Goal: Task Accomplishment & Management: Manage account settings

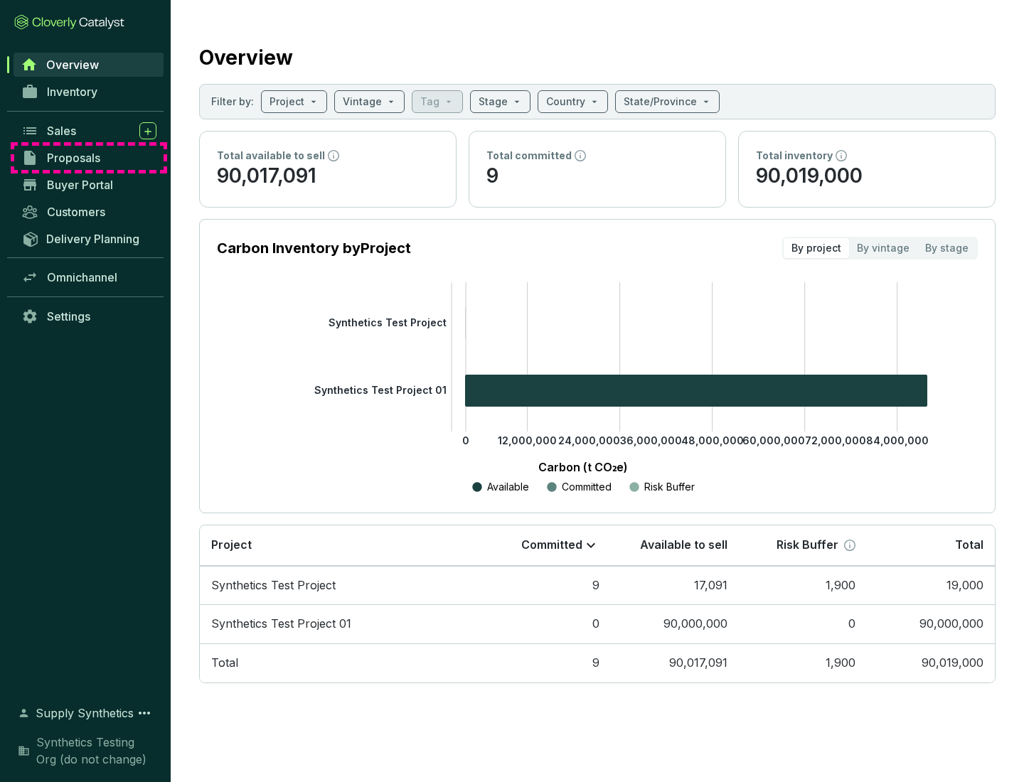
click at [89, 158] on span "Proposals" at bounding box center [73, 158] width 53 height 14
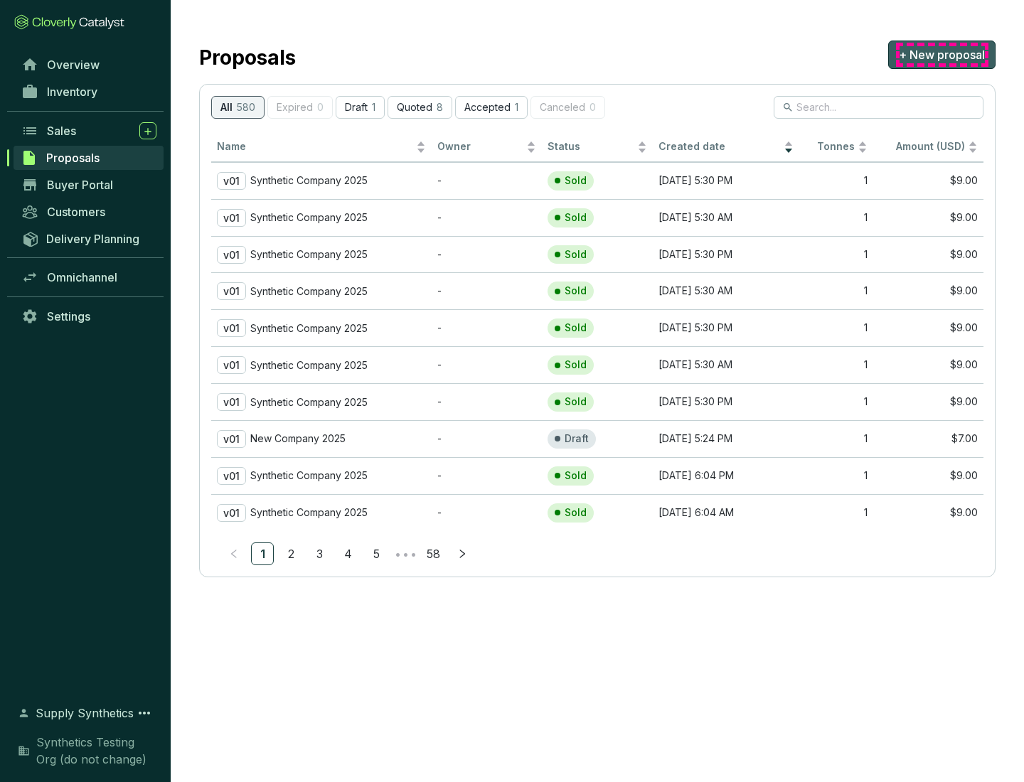
click at [941, 55] on span "+ New proposal" at bounding box center [941, 54] width 86 height 17
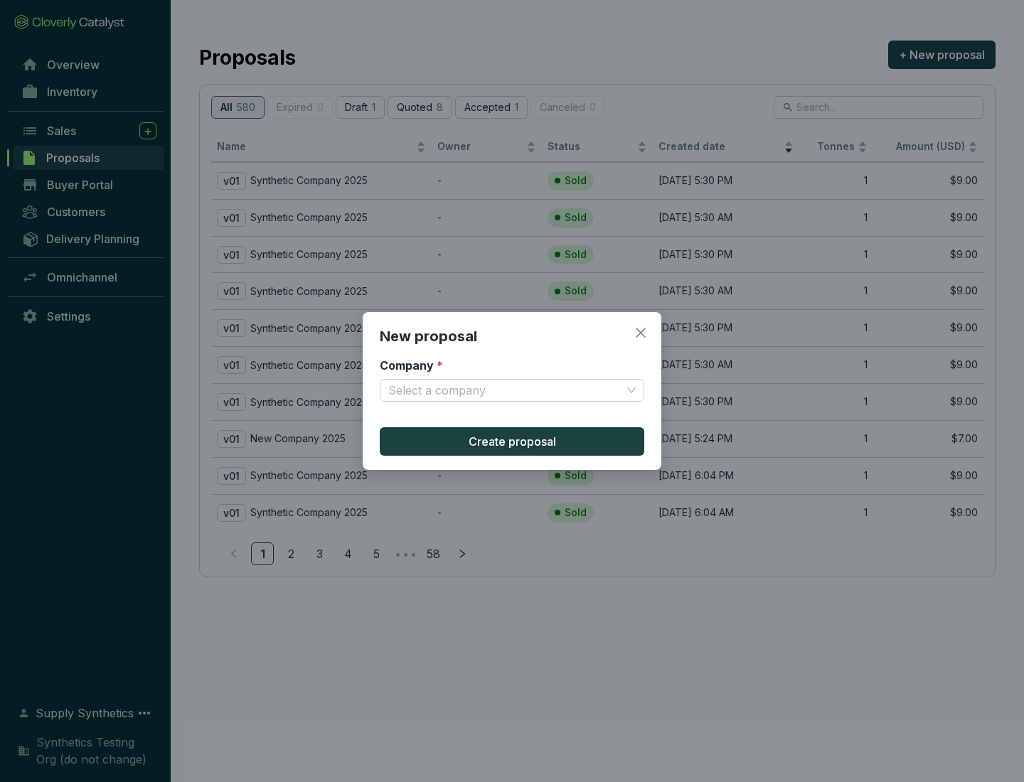
click at [505, 390] on input "Company *" at bounding box center [504, 390] width 233 height 21
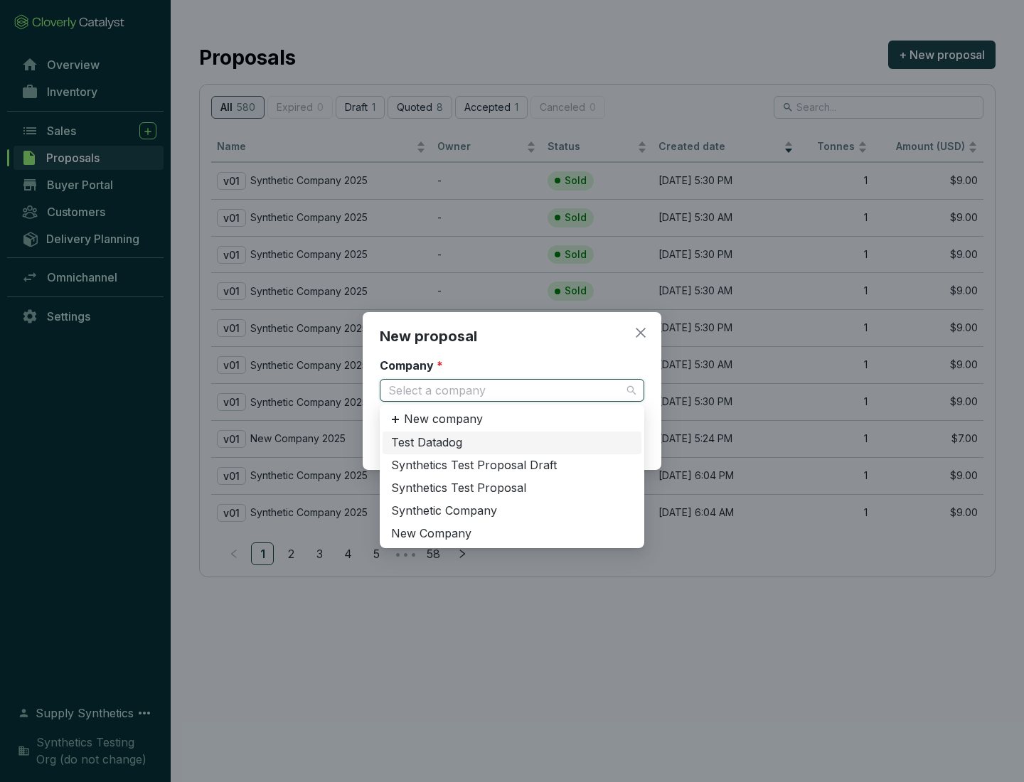
click at [512, 510] on div "Synthetic Company" at bounding box center [512, 511] width 242 height 16
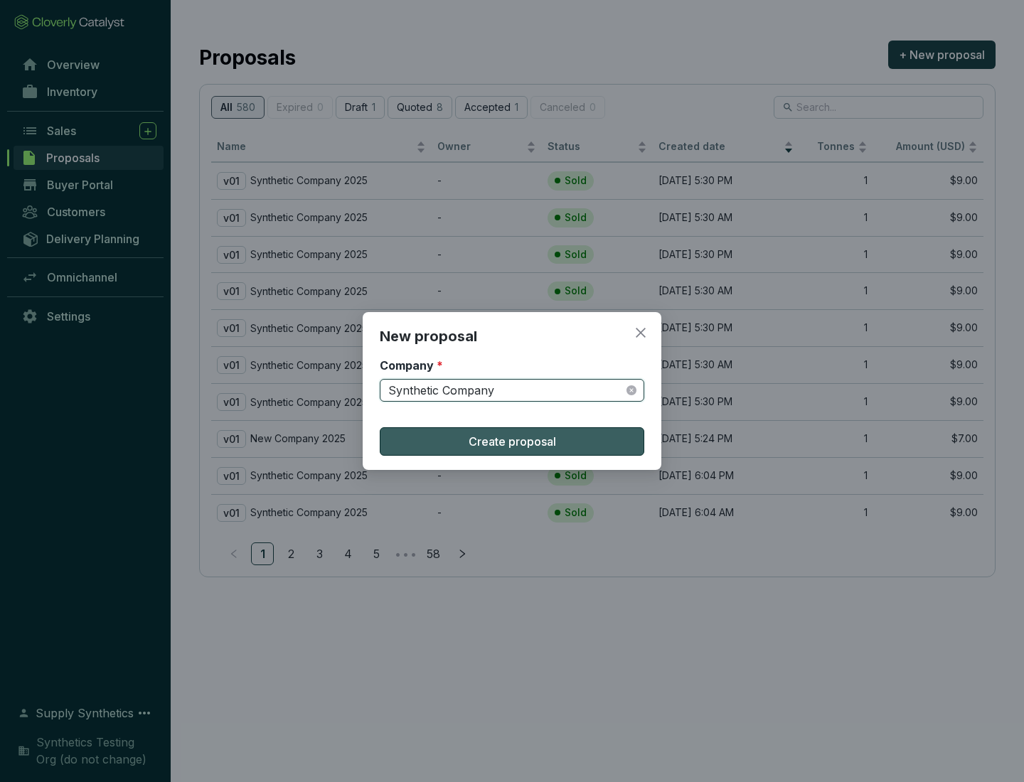
click at [512, 441] on span "Create proposal" at bounding box center [511, 441] width 87 height 17
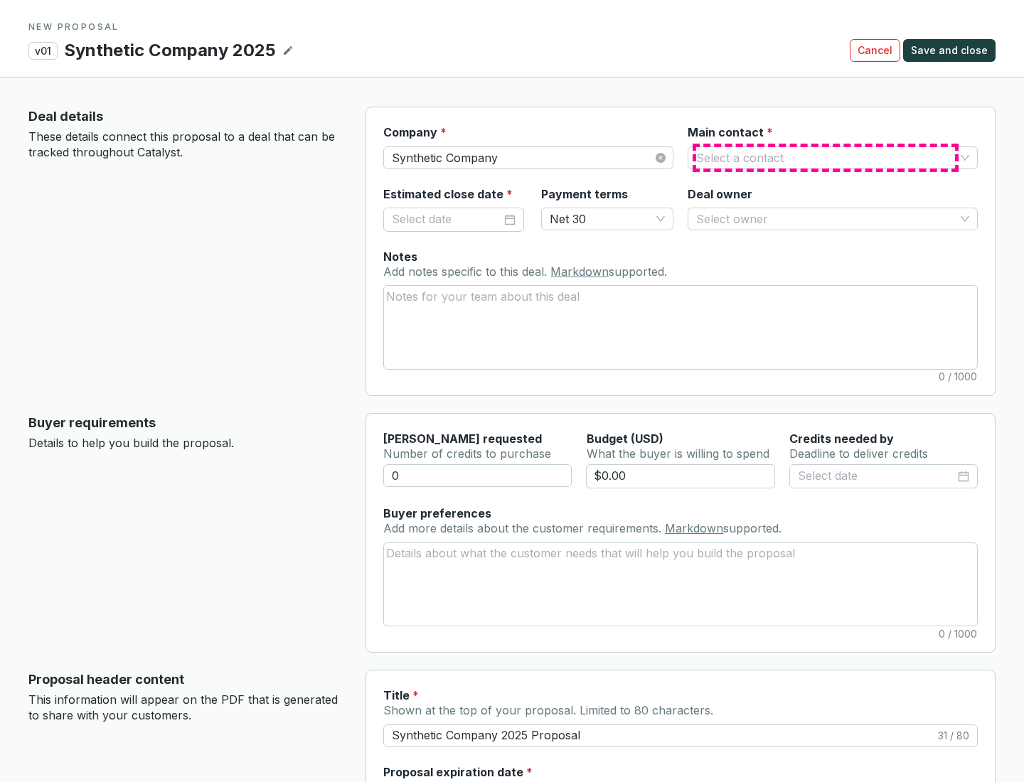
click at [825, 157] on input "Main contact *" at bounding box center [825, 157] width 259 height 21
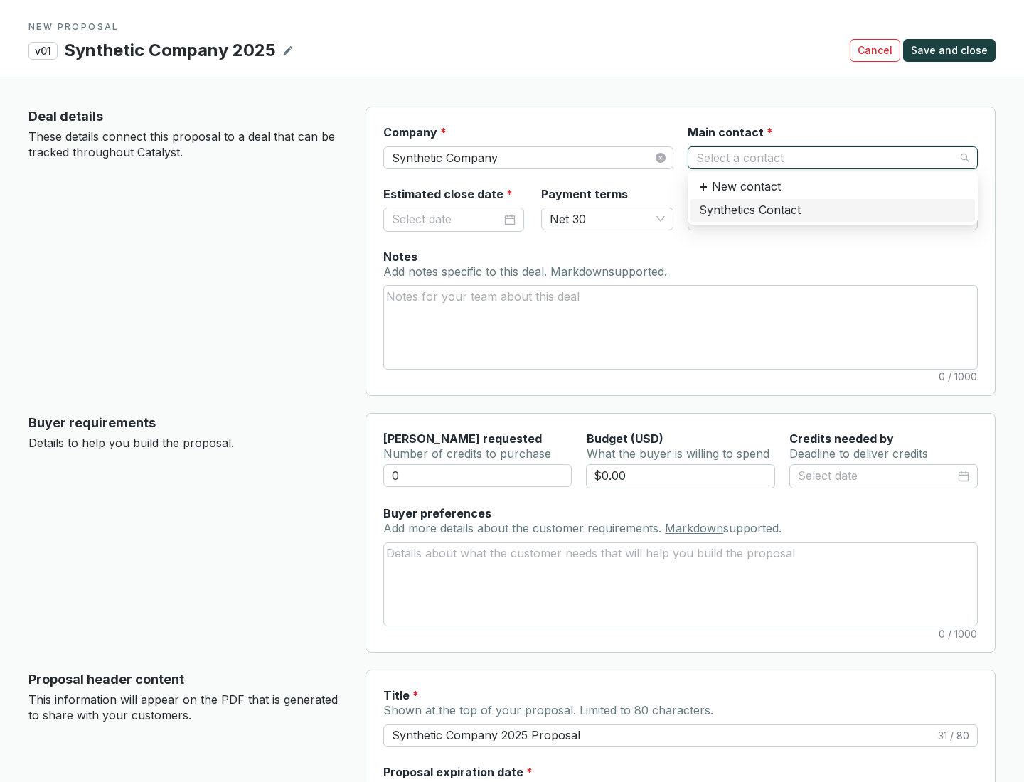
click at [832, 210] on div "Synthetics Contact" at bounding box center [832, 211] width 267 height 16
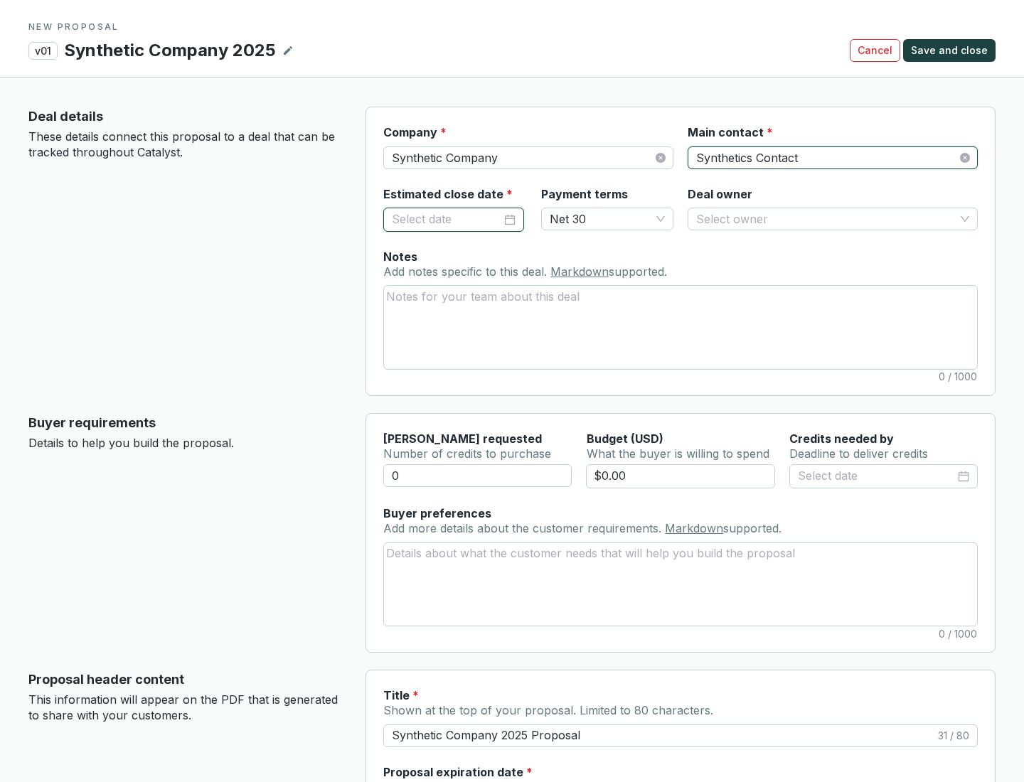
click at [446, 219] on input "Estimated close date *" at bounding box center [446, 219] width 109 height 18
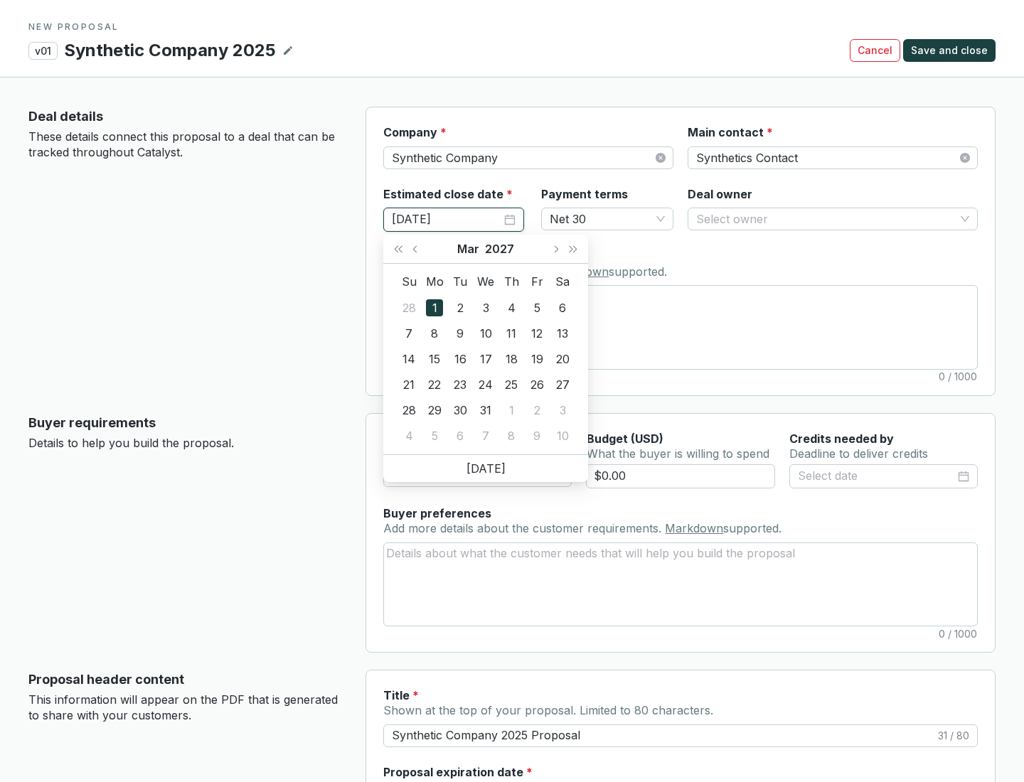
type input "[DATE]"
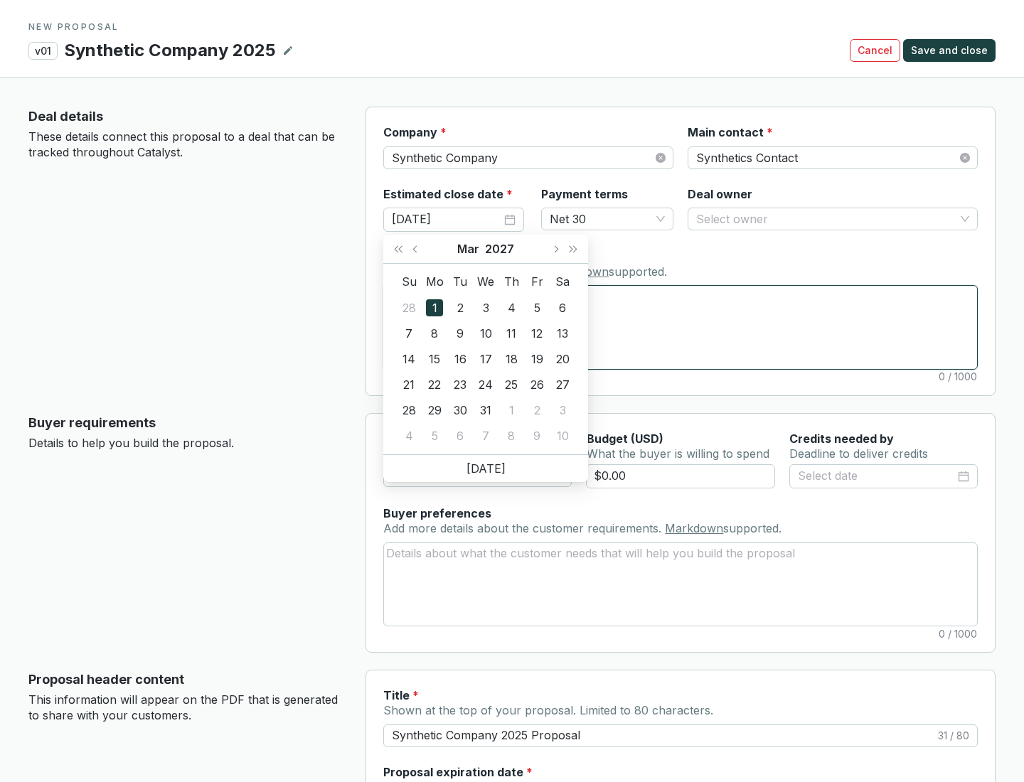
click at [680, 327] on textarea "Notes Add notes specific to this deal. Markdown supported." at bounding box center [680, 327] width 593 height 82
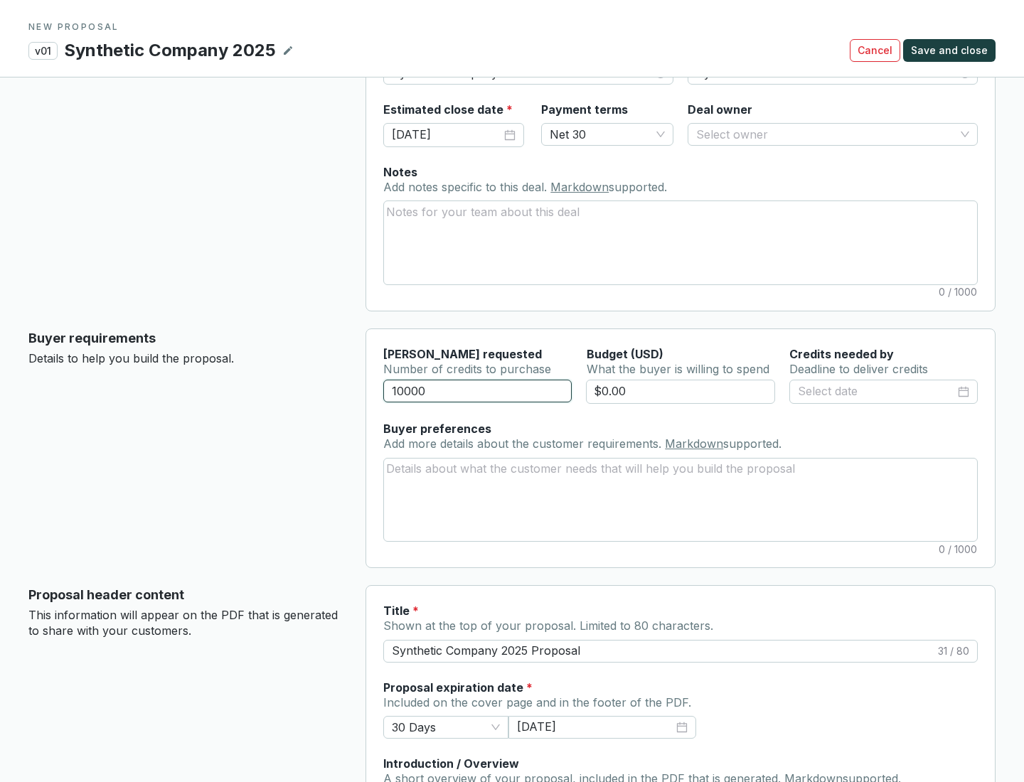
scroll to position [85, 0]
type input "10000"
type input "$0.00"
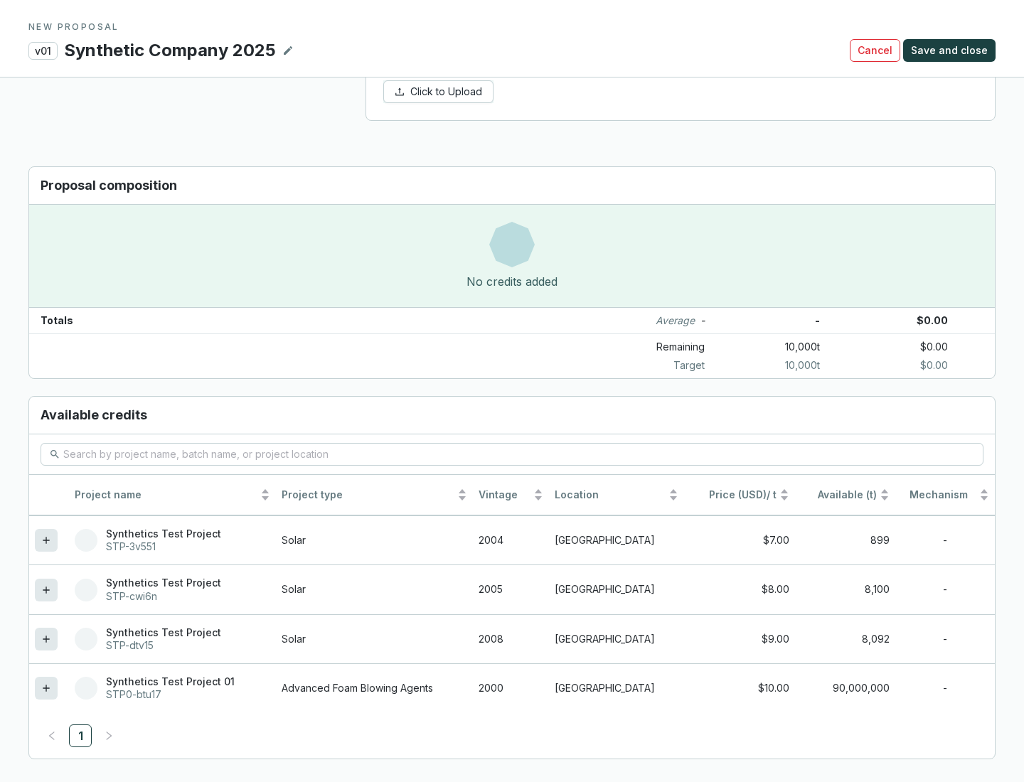
click at [46, 639] on icon at bounding box center [46, 638] width 6 height 6
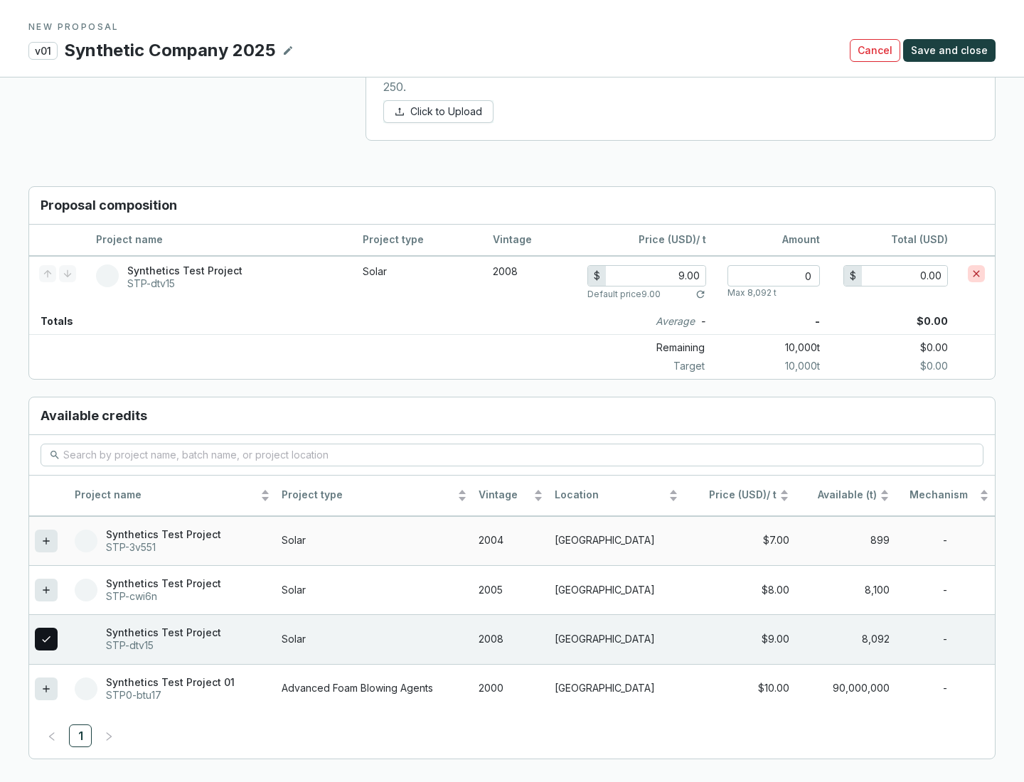
scroll to position [817, 0]
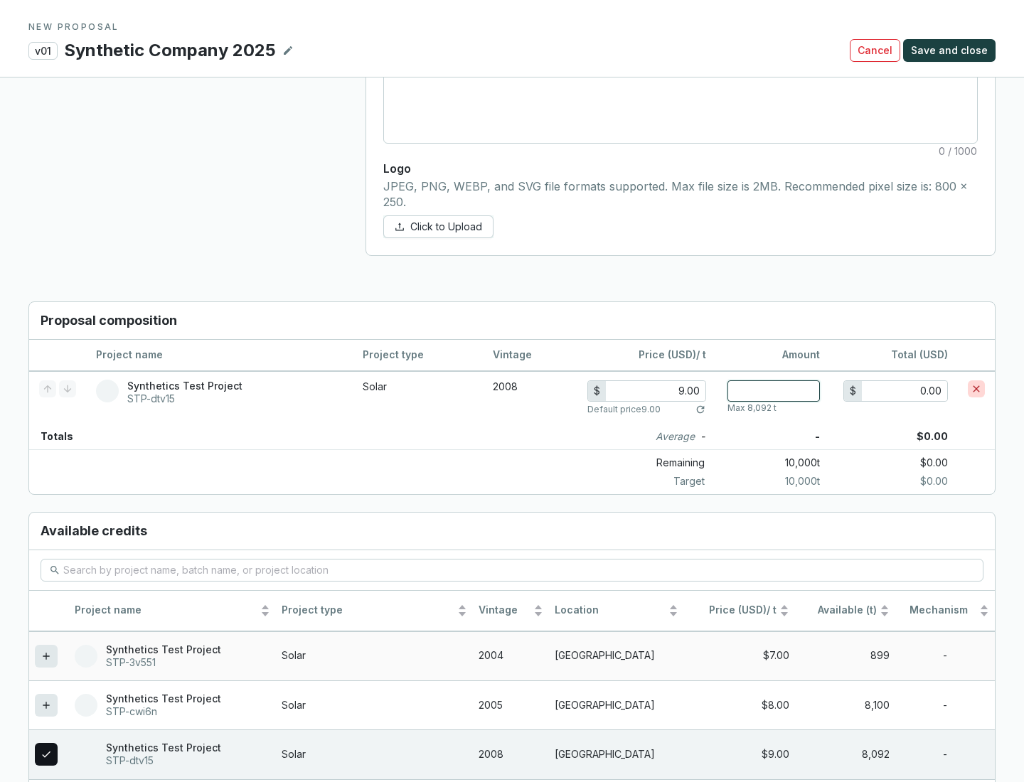
type input "1"
type input "9.00"
type input "1"
click at [951, 50] on span "Save and close" at bounding box center [948, 50] width 77 height 14
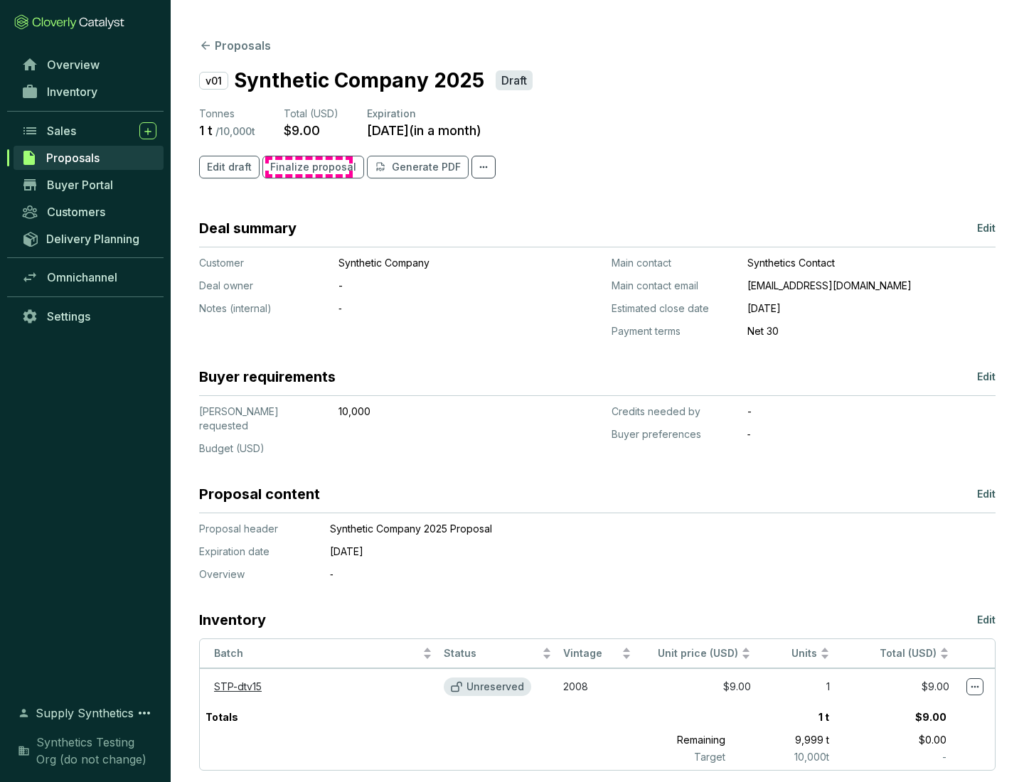
click at [308, 167] on span "Finalize proposal" at bounding box center [313, 167] width 86 height 14
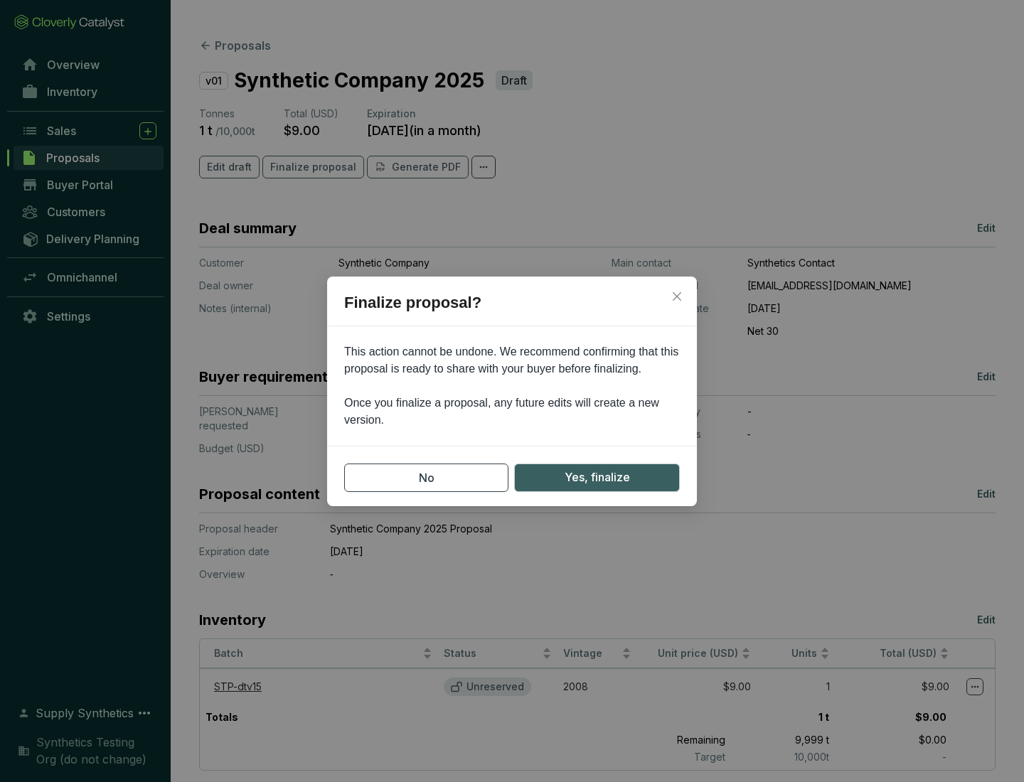
click at [596, 477] on span "Yes, finalize" at bounding box center [596, 477] width 65 height 18
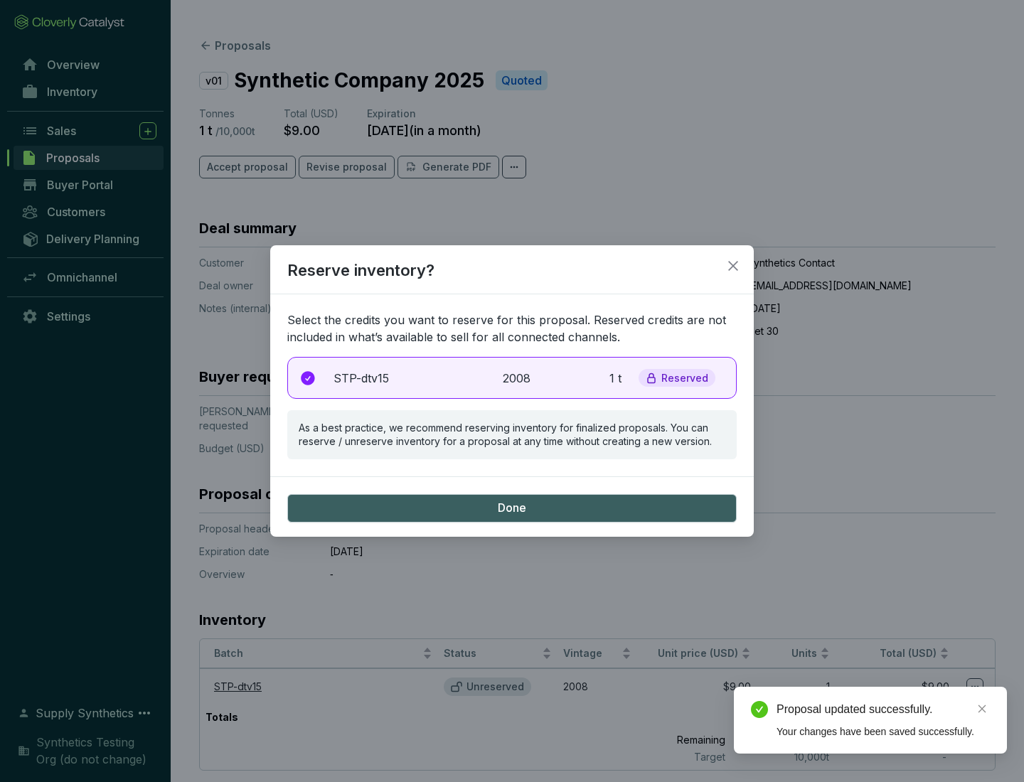
click at [512, 377] on p "2008" at bounding box center [518, 378] width 31 height 17
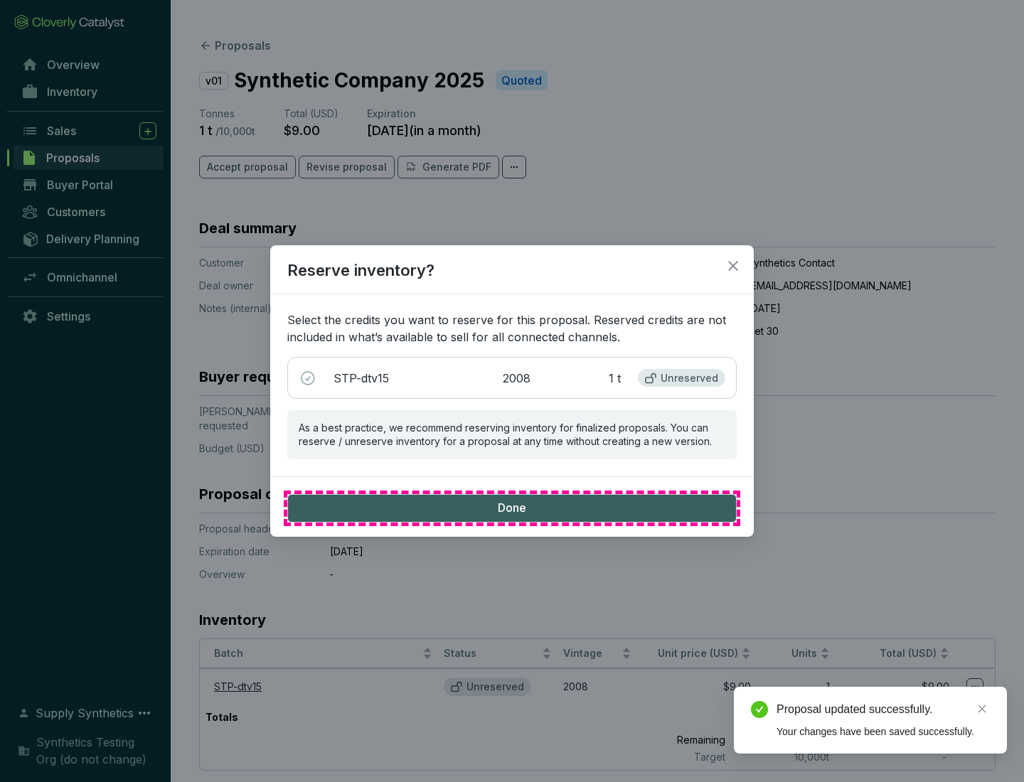
click at [512, 507] on span "Done" at bounding box center [512, 508] width 28 height 16
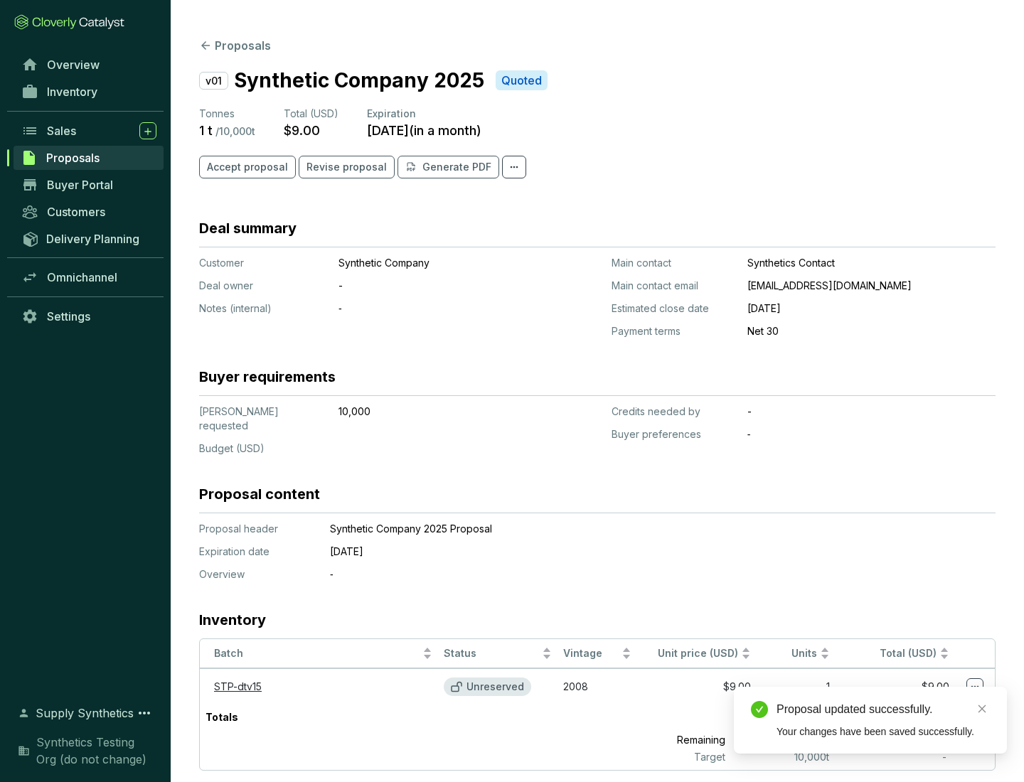
click at [883, 709] on div "Proposal updated successfully." at bounding box center [882, 709] width 213 height 17
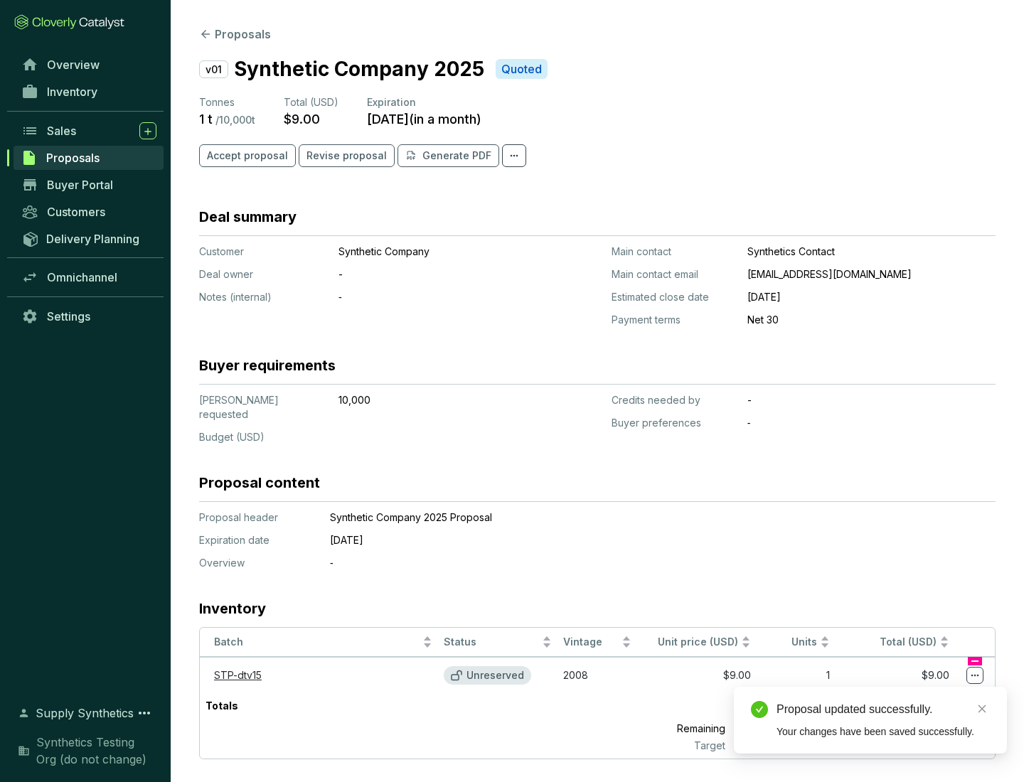
click at [974, 675] on icon at bounding box center [975, 676] width 8 height 2
click at [931, 693] on div "Proposal updated successfully. Your changes have been saved successfully." at bounding box center [870, 720] width 273 height 67
click at [883, 709] on div "Proposal updated successfully." at bounding box center [882, 709] width 213 height 17
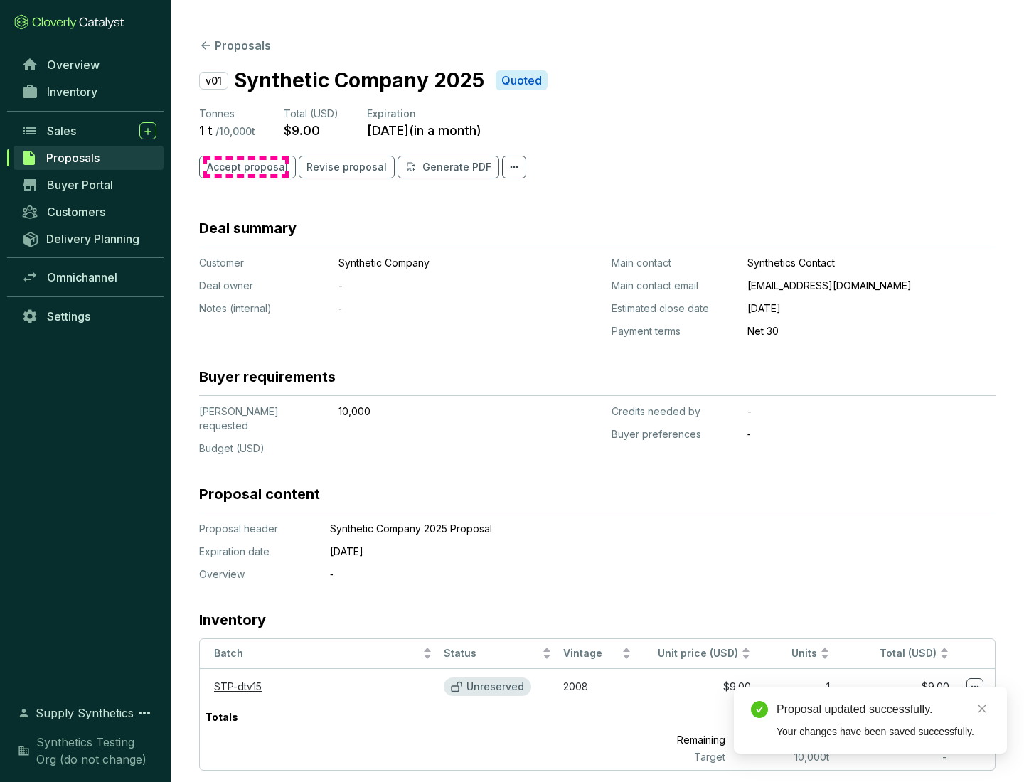
click at [245, 167] on span "Accept proposal" at bounding box center [247, 167] width 81 height 14
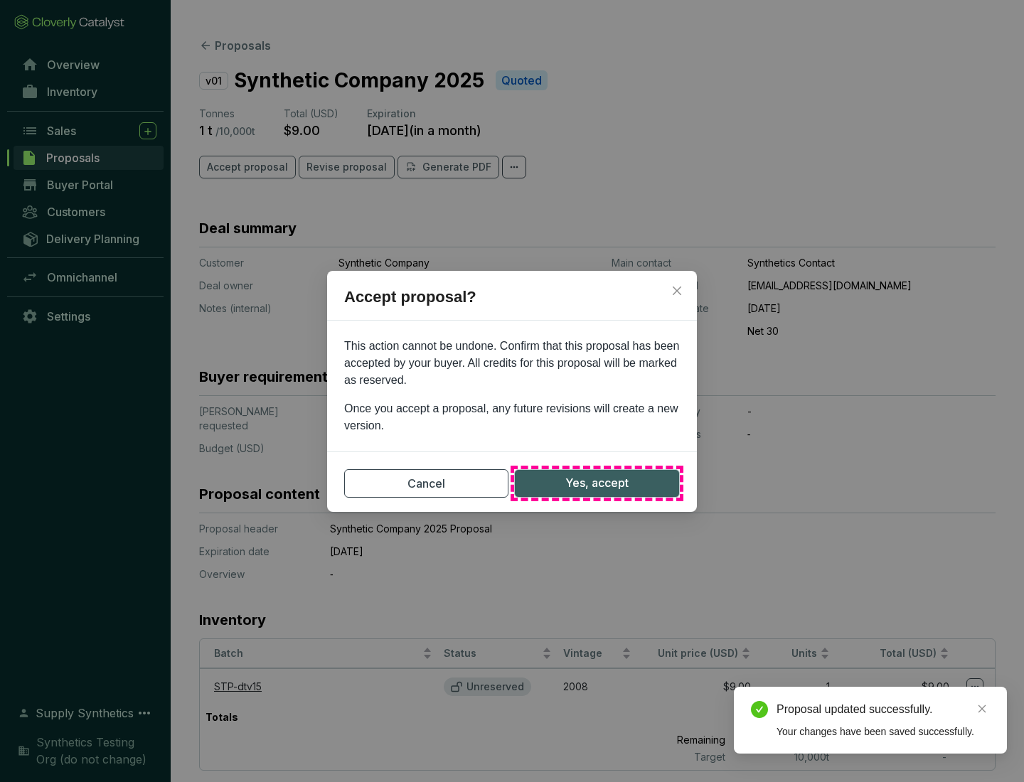
click at [596, 483] on span "Yes, accept" at bounding box center [596, 483] width 63 height 18
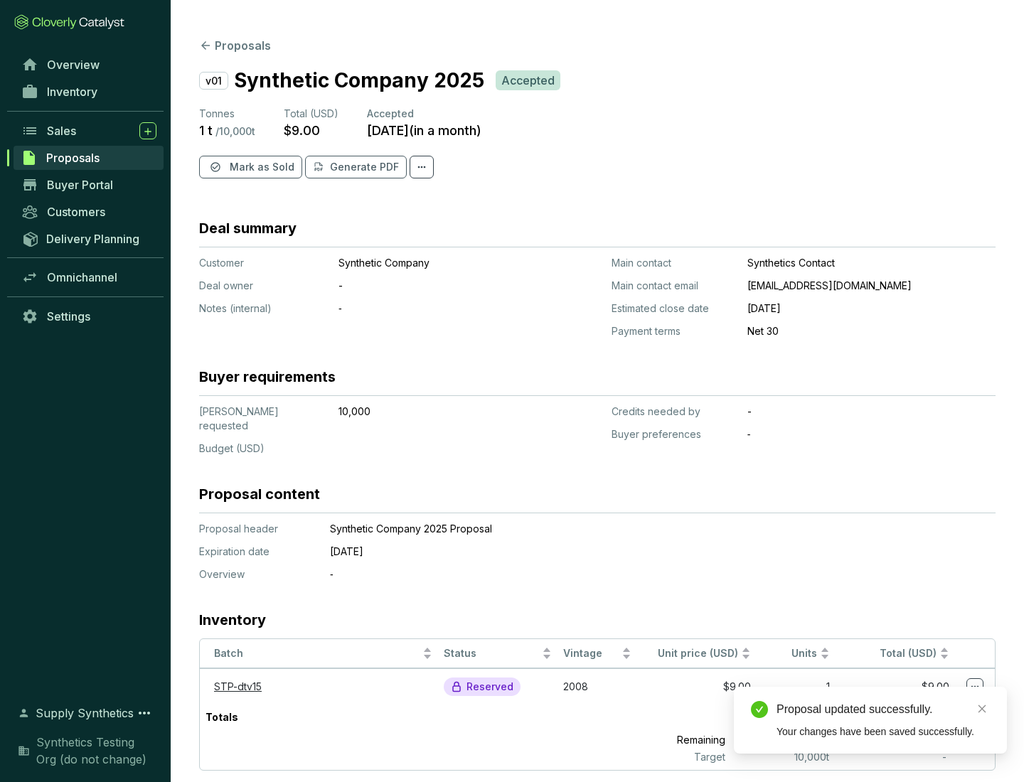
click at [260, 167] on span "Mark as Sold" at bounding box center [262, 167] width 65 height 14
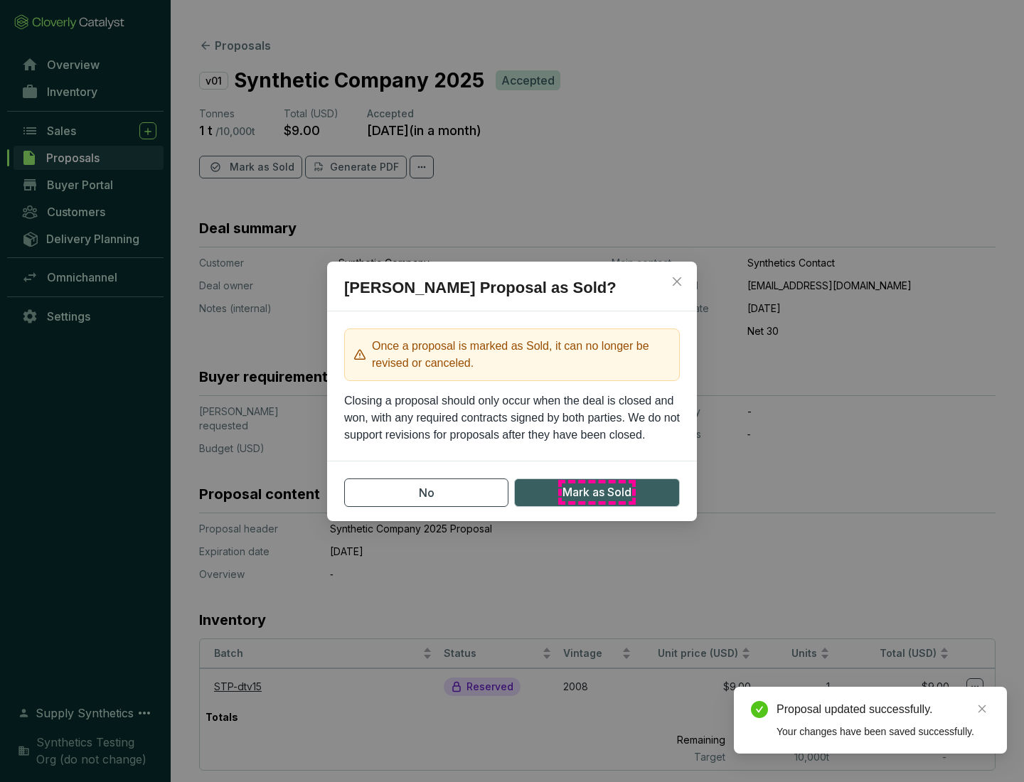
click at [596, 492] on span "Mark as Sold" at bounding box center [596, 492] width 69 height 18
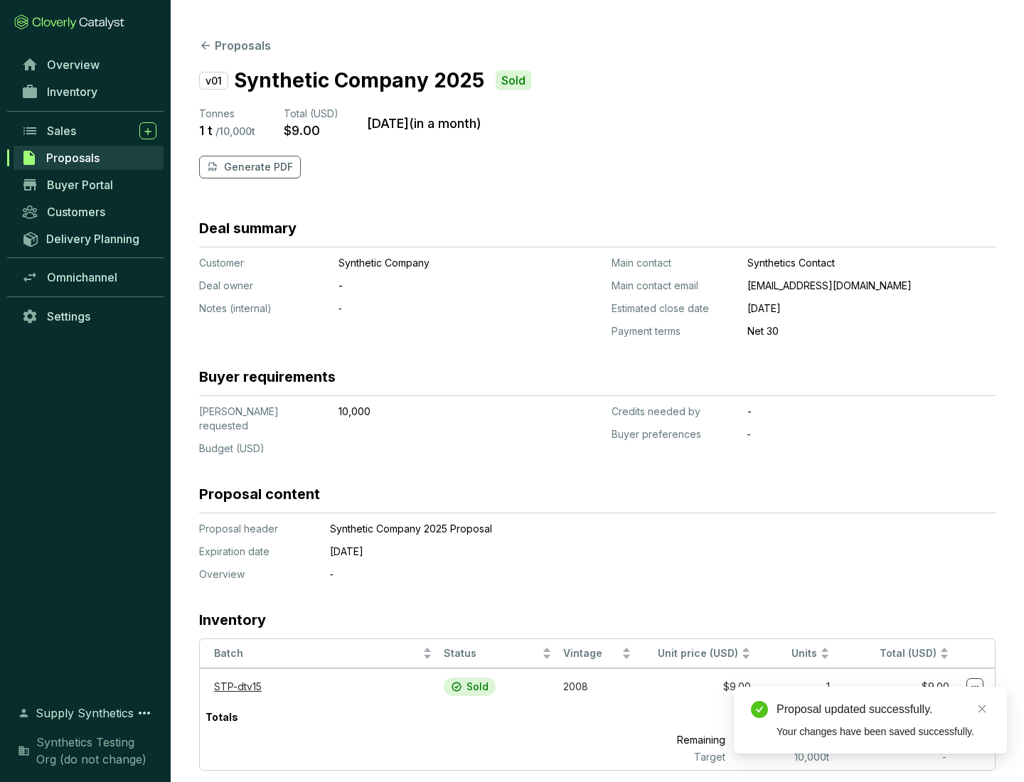
click at [257, 167] on p "Generate PDF" at bounding box center [258, 167] width 69 height 14
click at [883, 709] on div "Proposal updated successfully." at bounding box center [882, 709] width 213 height 17
